Goal: Task Accomplishment & Management: Use online tool/utility

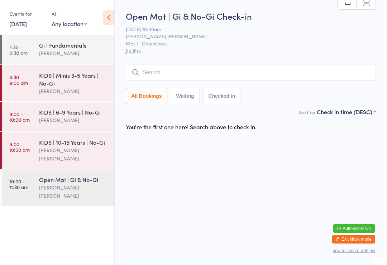
click at [68, 114] on div "KIDS | 6-9 Years | No-Gi" at bounding box center [73, 112] width 69 height 8
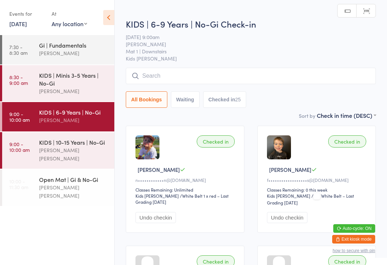
click at [61, 45] on div "Gi | Fundamentals" at bounding box center [73, 45] width 69 height 8
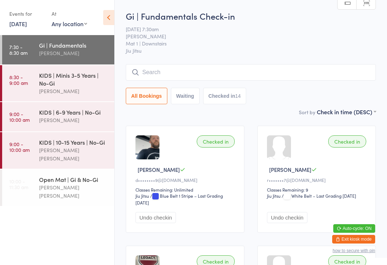
click at [272, 74] on input "search" at bounding box center [251, 72] width 250 height 16
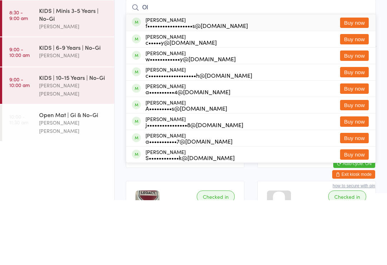
type input "O"
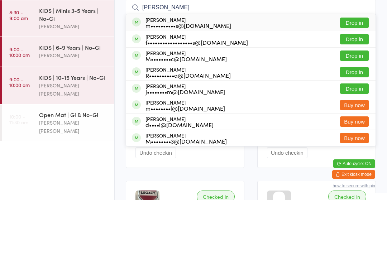
type input "[PERSON_NAME]"
click at [360, 99] on button "Drop in" at bounding box center [354, 104] width 29 height 10
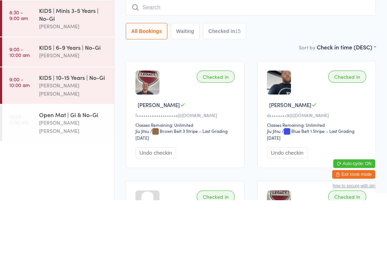
click at [71, 146] on div "[PERSON_NAME] [PERSON_NAME]" at bounding box center [73, 154] width 69 height 16
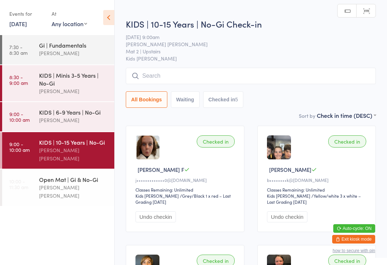
click at [214, 72] on input "search" at bounding box center [251, 76] width 250 height 16
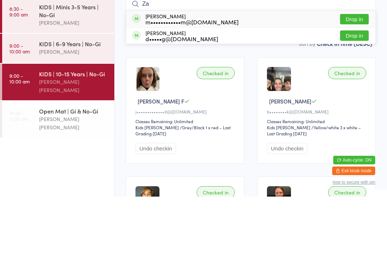
type input "Za"
click at [353, 99] on button "Drop in" at bounding box center [354, 104] width 29 height 10
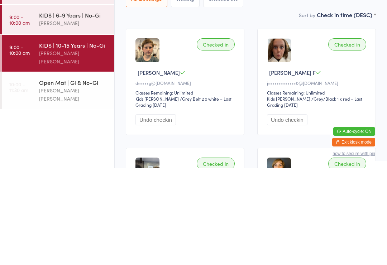
click at [65, 175] on div "Open Mat | Gi & No-Gi" at bounding box center [73, 179] width 69 height 8
